Goal: Book appointment/travel/reservation

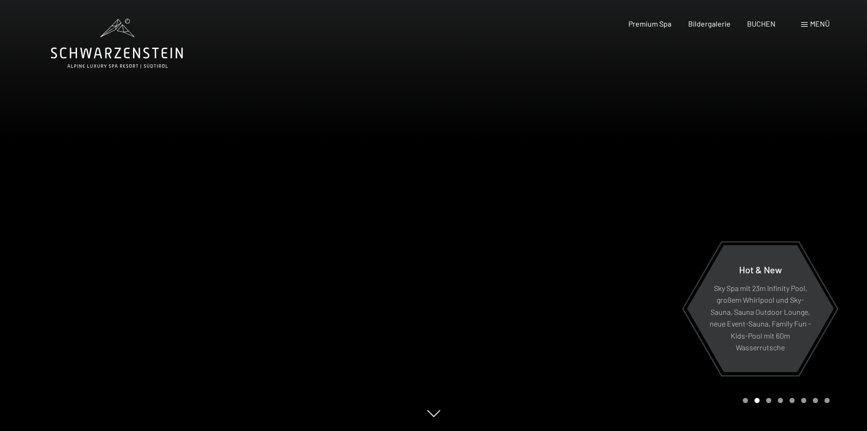
click at [807, 24] on div "Menü" at bounding box center [815, 24] width 28 height 10
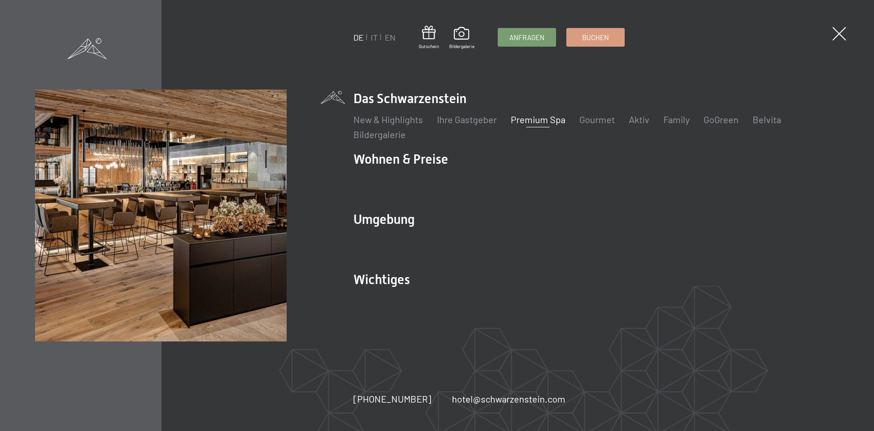
click at [531, 122] on link "Premium Spa" at bounding box center [538, 119] width 55 height 11
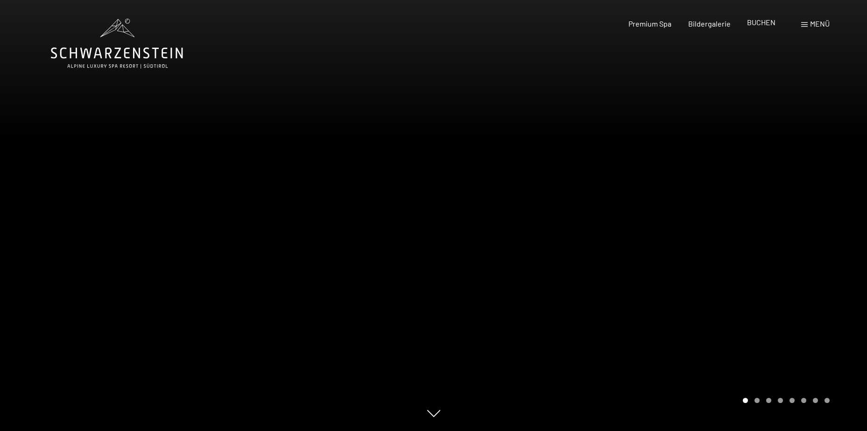
click at [757, 23] on span "BUCHEN" at bounding box center [761, 22] width 28 height 9
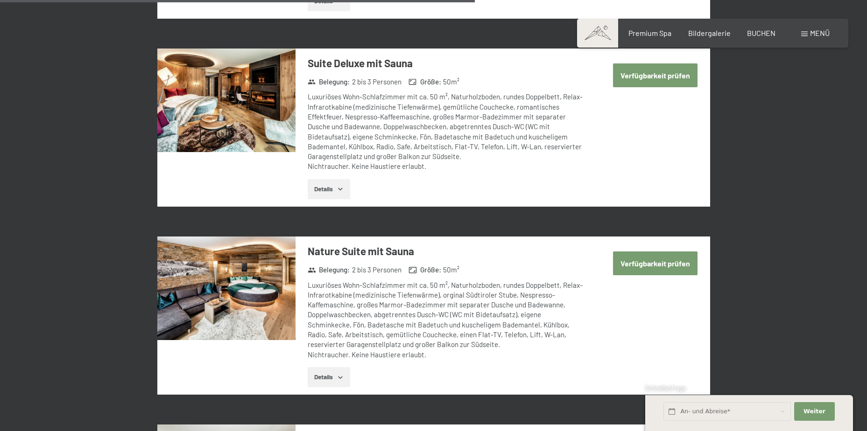
scroll to position [1727, 0]
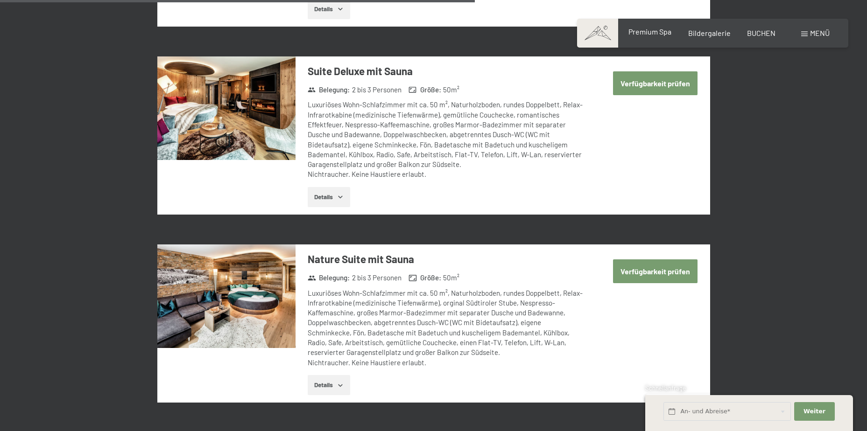
click at [642, 35] on span "Premium Spa" at bounding box center [649, 31] width 43 height 9
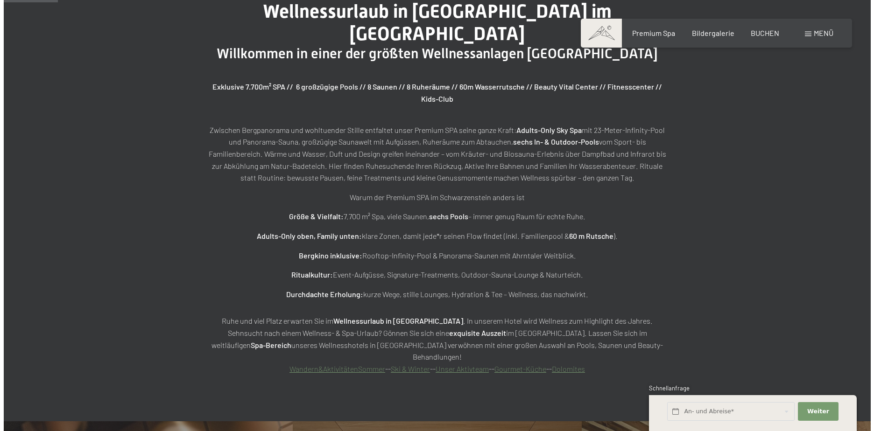
scroll to position [513, 0]
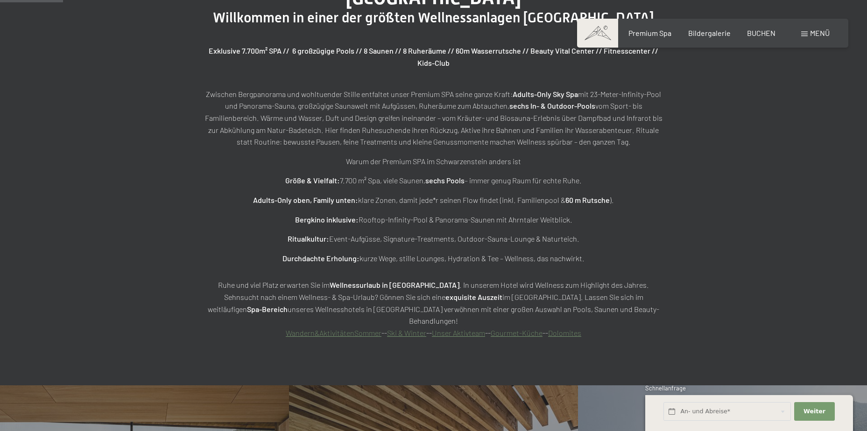
click at [813, 34] on span "Menü" at bounding box center [820, 32] width 20 height 9
